Goal: Find specific page/section: Find specific page/section

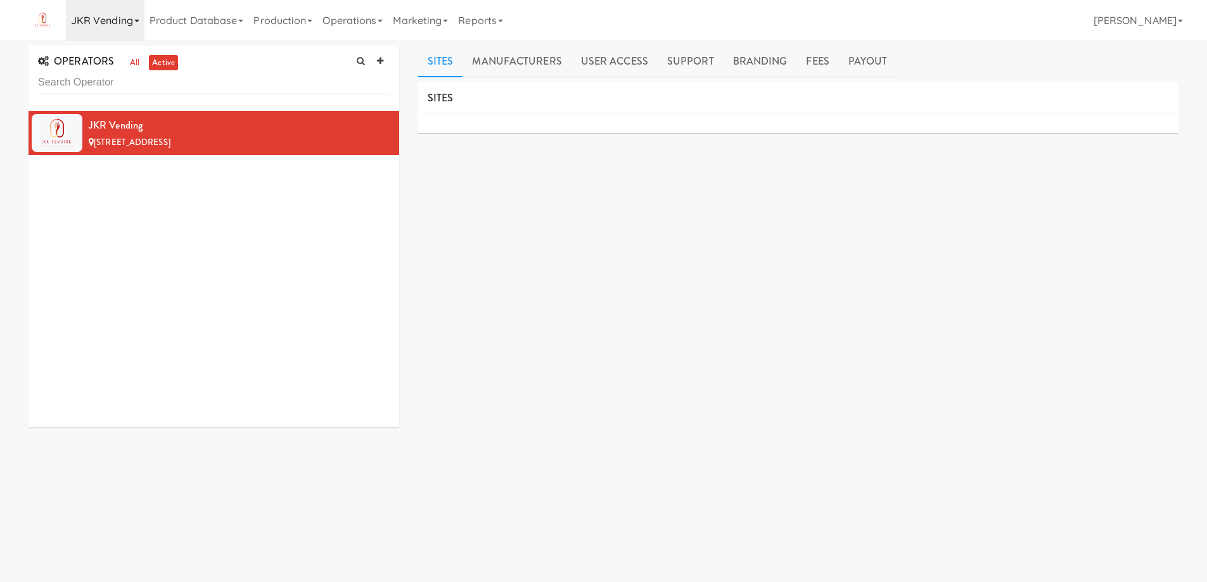
click at [131, 23] on link "JKR Vending" at bounding box center [105, 20] width 79 height 41
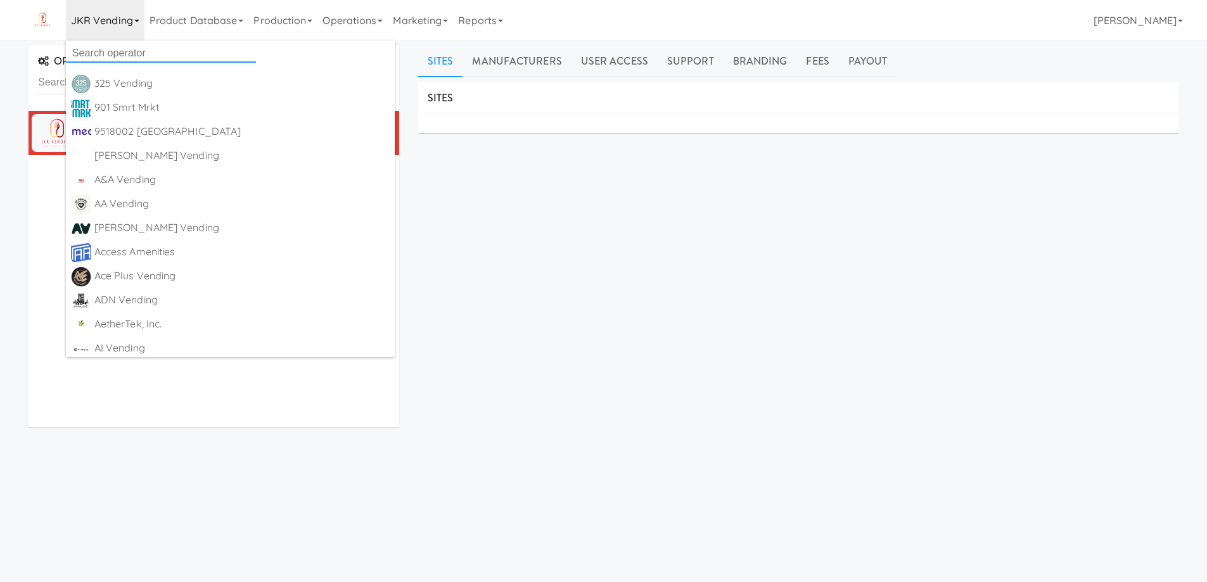
click at [127, 54] on input "text" at bounding box center [161, 53] width 190 height 19
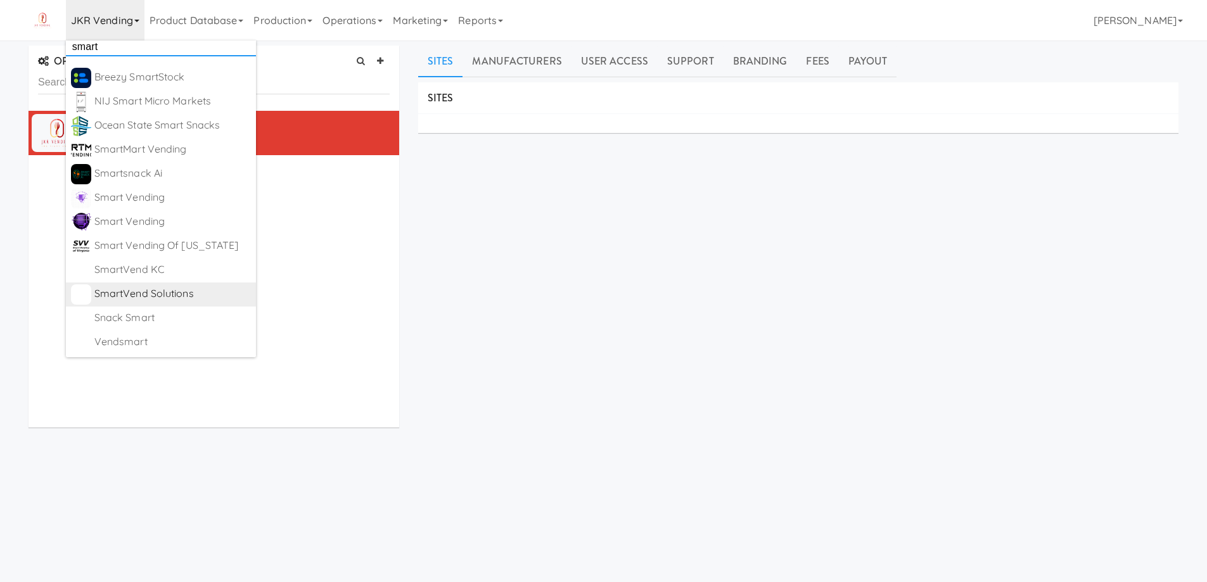
scroll to position [7, 0]
click at [613, 359] on div "SITES MANUFACTURERS JKR Vending USERS Name Company Registered No Users SUPPORT …" at bounding box center [798, 319] width 760 height 475
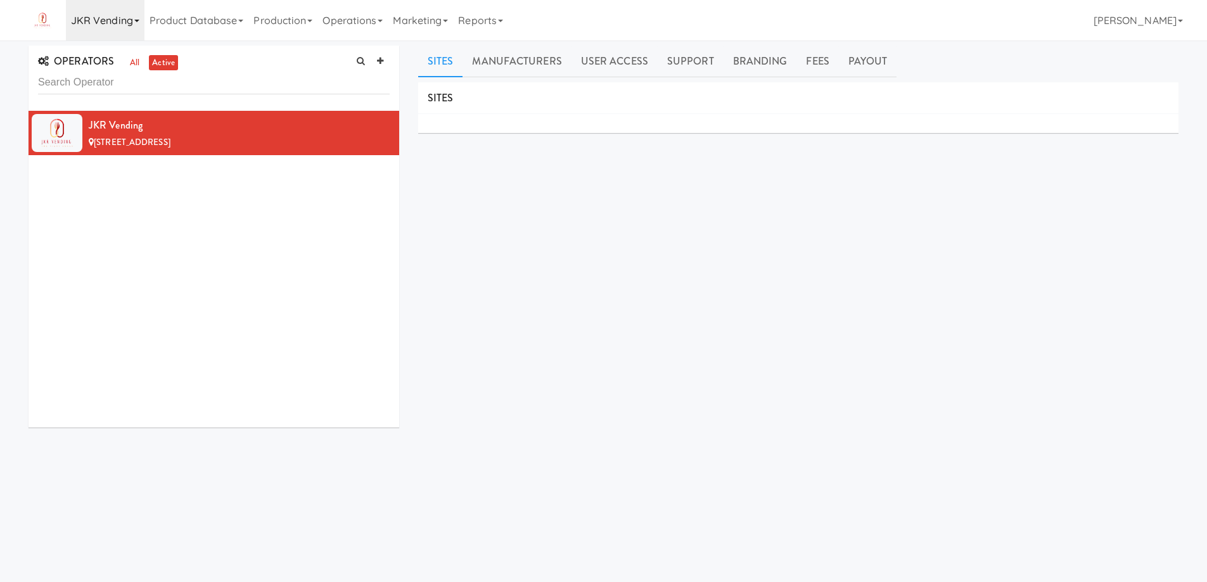
click at [136, 20] on icon at bounding box center [136, 21] width 5 height 3
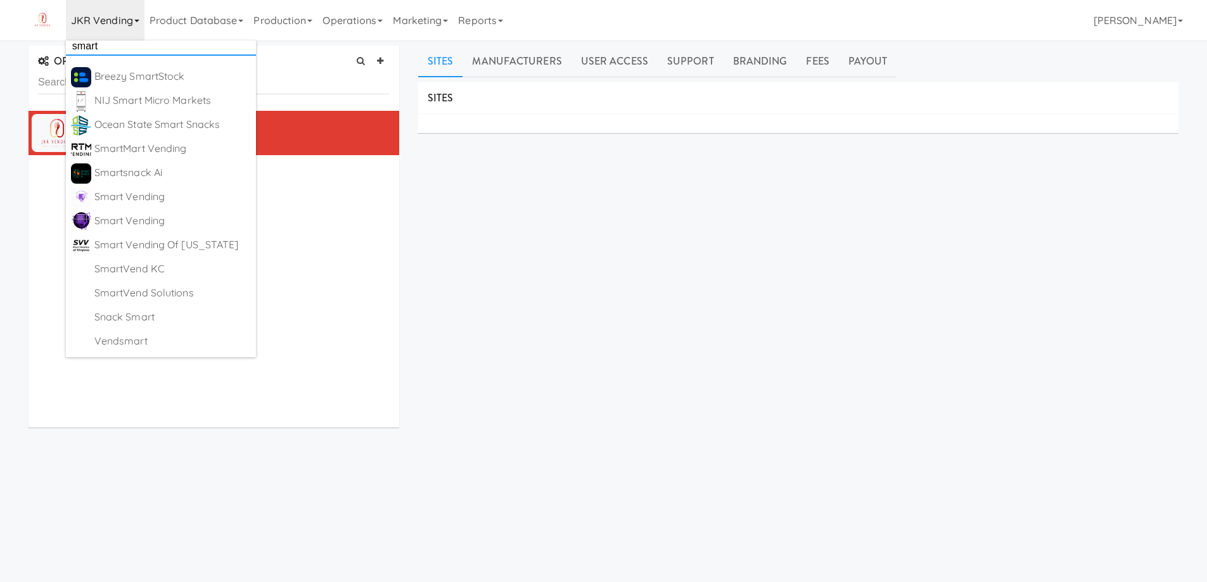
click at [122, 50] on input "smart" at bounding box center [161, 46] width 190 height 19
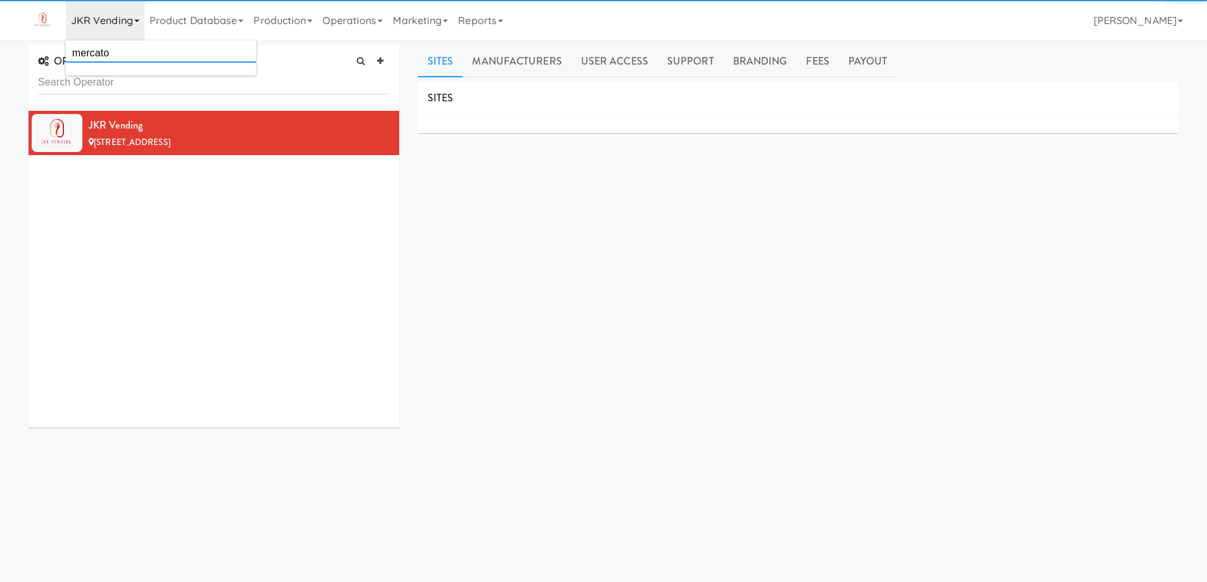
scroll to position [0, 0]
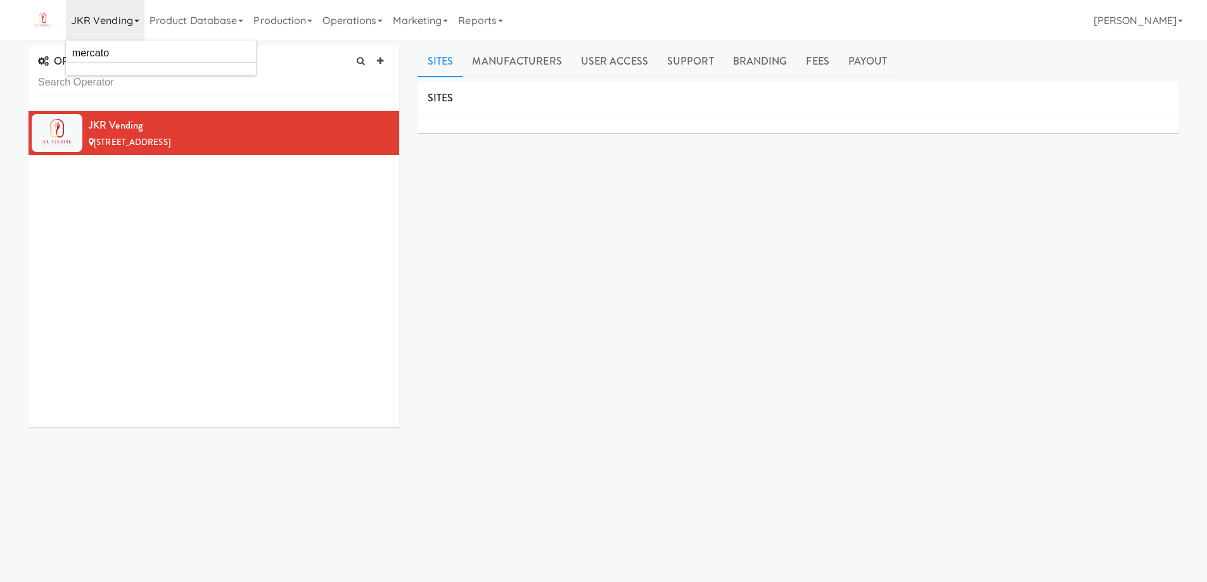
click at [654, 245] on div "SITES MANUFACTURERS JKR Vending USERS Name Company Registered No Users SUPPORT …" at bounding box center [798, 319] width 760 height 475
click at [141, 23] on link "JKR Vending" at bounding box center [105, 20] width 79 height 41
click at [135, 53] on input "mercato" at bounding box center [161, 53] width 190 height 19
type input "throne"
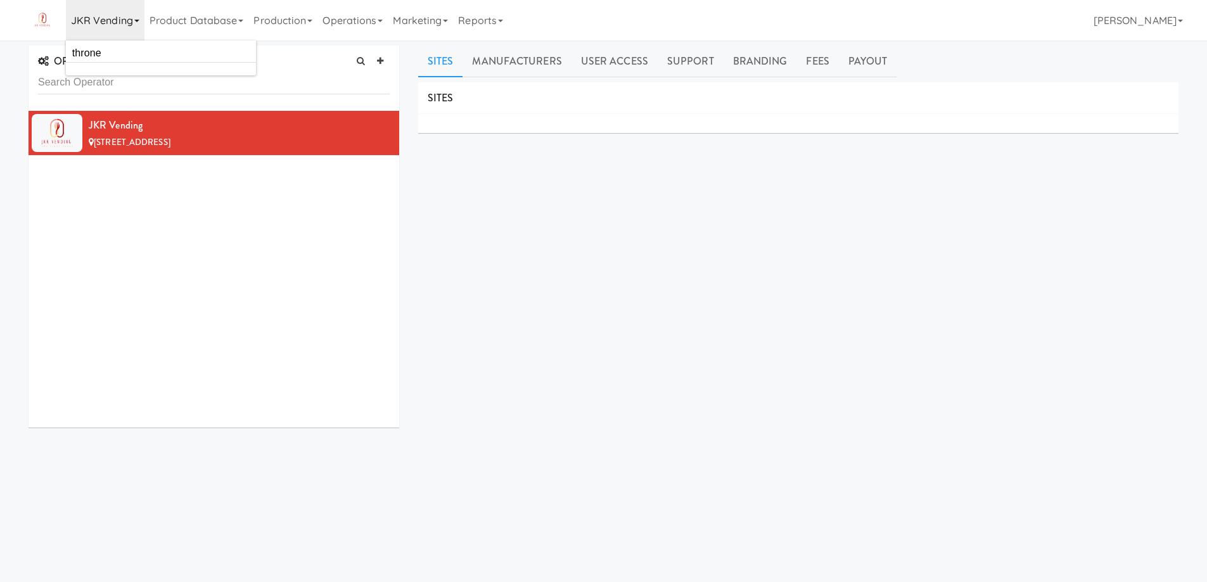
click at [609, 215] on div "SITES MANUFACTURERS JKR Vending USERS Name Company Registered No Users SUPPORT …" at bounding box center [798, 319] width 760 height 475
click at [581, 331] on div "SITES MANUFACTURERS JKR Vending USERS Name Company Registered No Users SUPPORT …" at bounding box center [798, 319] width 760 height 475
